Goal: Information Seeking & Learning: Check status

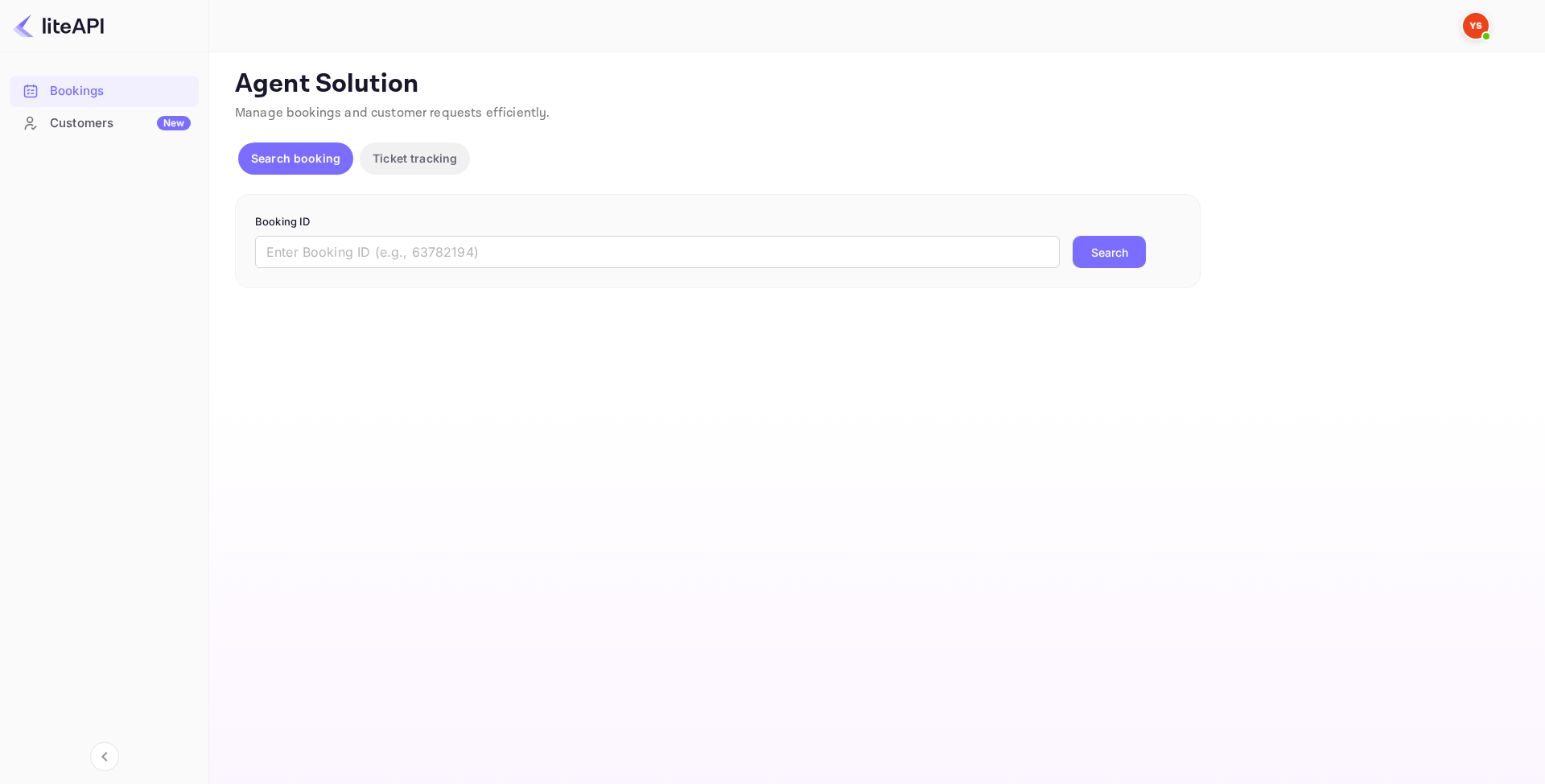
click at [491, 274] on div "Booking ID ​ Search" at bounding box center [718, 241] width 966 height 95
click at [478, 250] on input "text" at bounding box center [657, 251] width 805 height 32
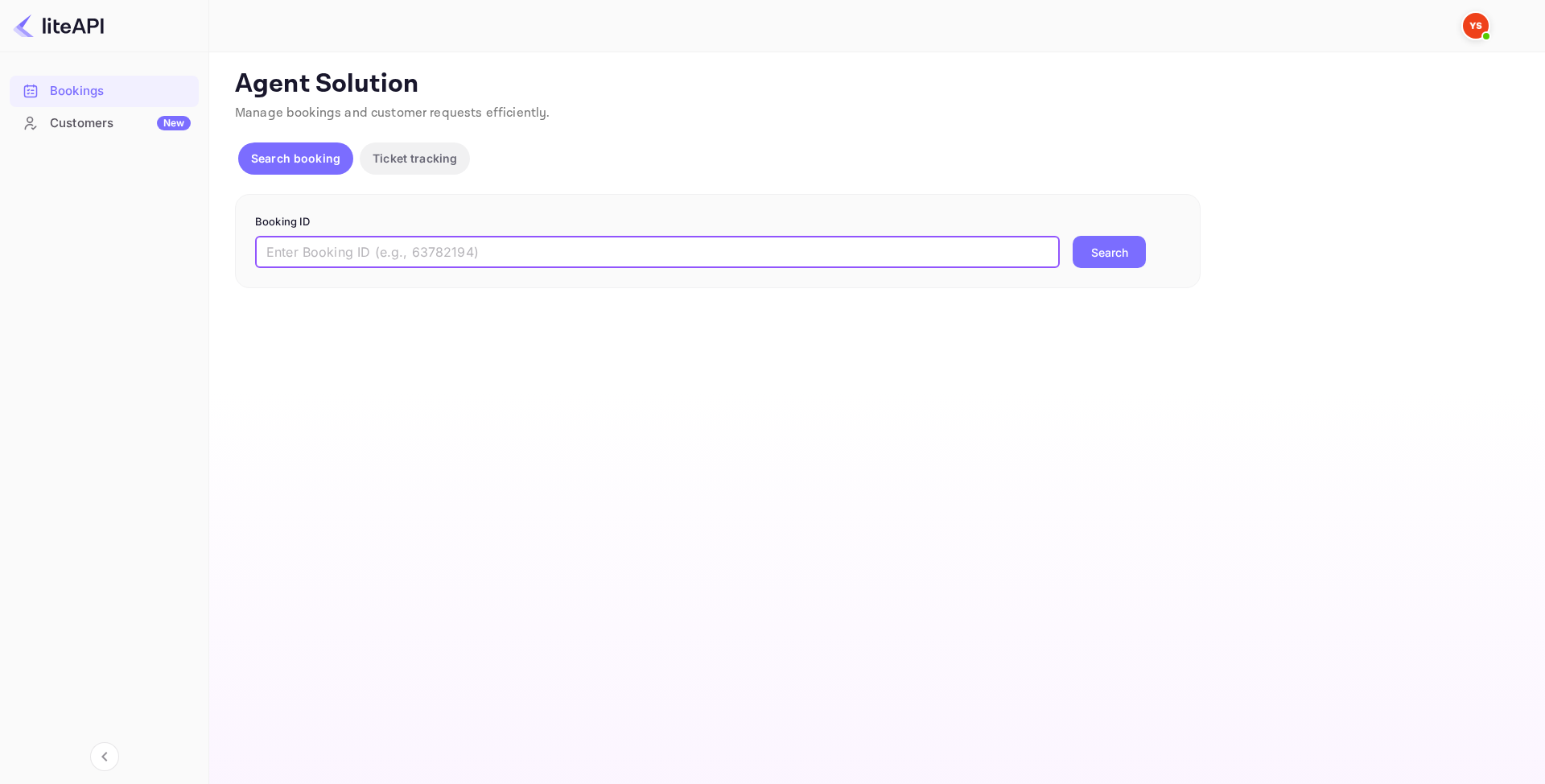
paste input "9245503"
type input "9245503"
click at [1119, 246] on button "Search" at bounding box center [1109, 251] width 73 height 32
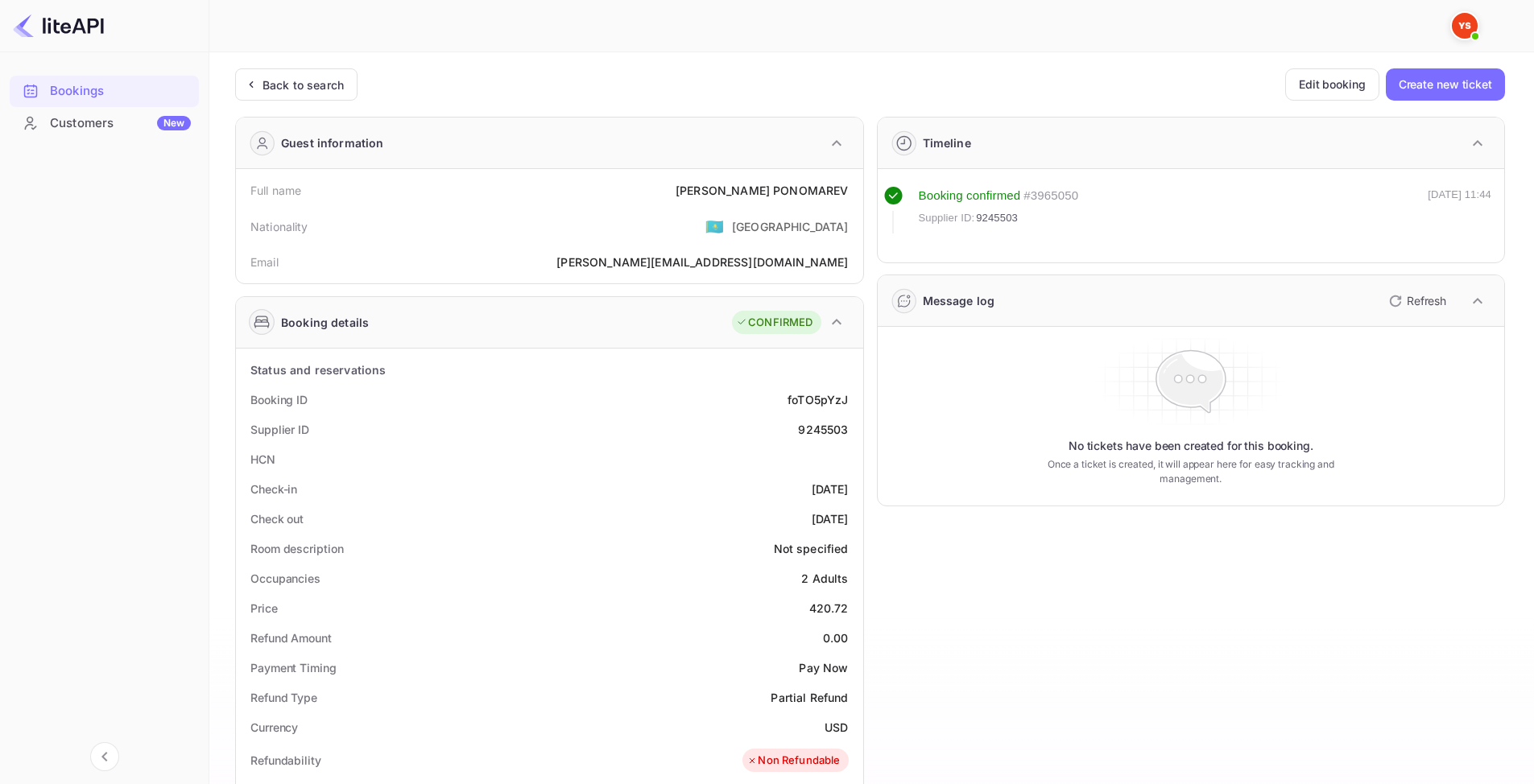
click at [823, 433] on div "9245503" at bounding box center [823, 429] width 50 height 17
copy div "9245503"
click at [710, 188] on div "[PERSON_NAME]" at bounding box center [762, 190] width 172 height 17
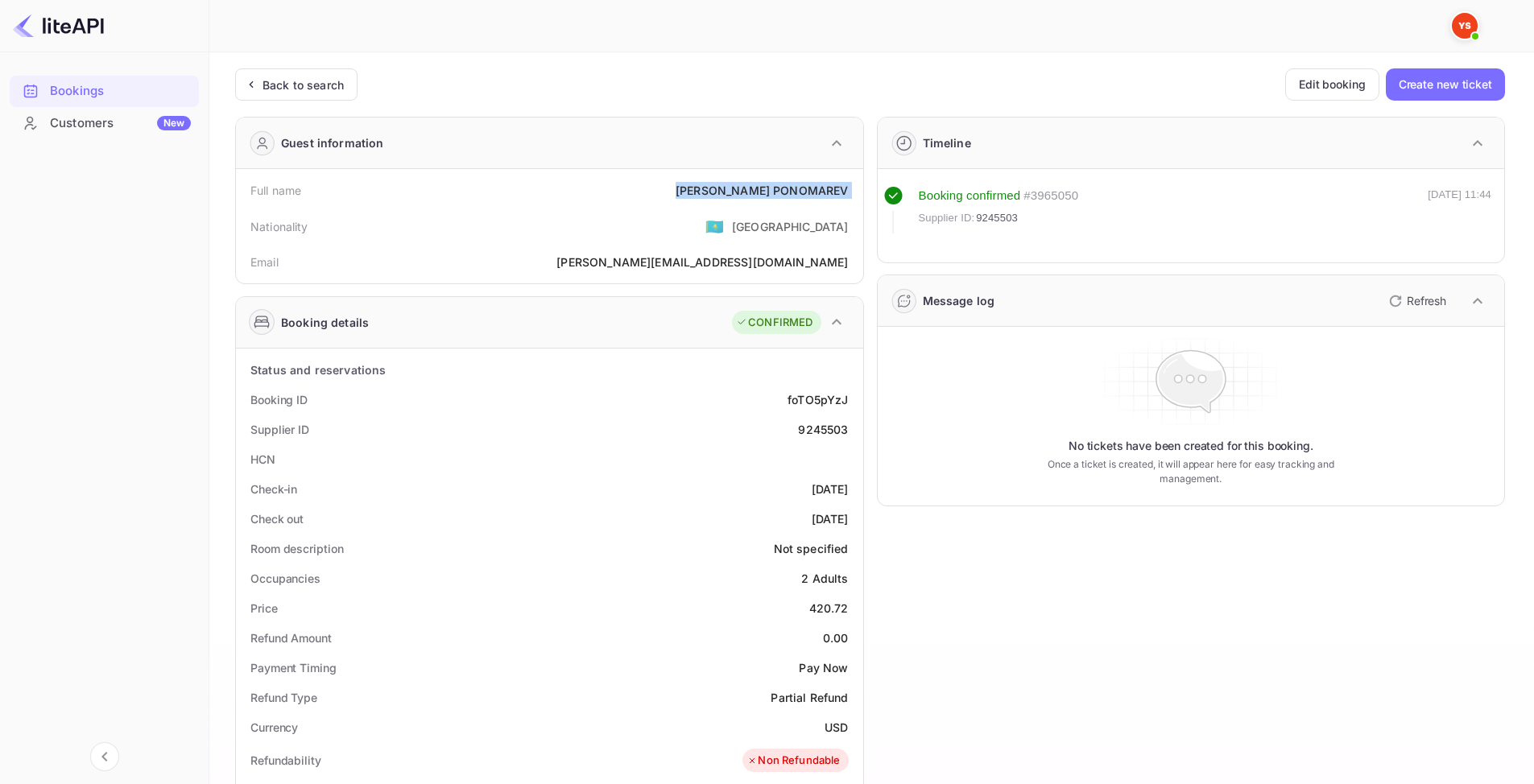
click at [710, 188] on div "[PERSON_NAME]" at bounding box center [762, 190] width 172 height 17
copy div "[PERSON_NAME]"
drag, startPoint x: 809, startPoint y: 598, endPoint x: 849, endPoint y: 603, distance: 40.3
click at [849, 603] on div "Price 420.72" at bounding box center [549, 608] width 614 height 30
copy div "420.72"
